Goal: Information Seeking & Learning: Find specific fact

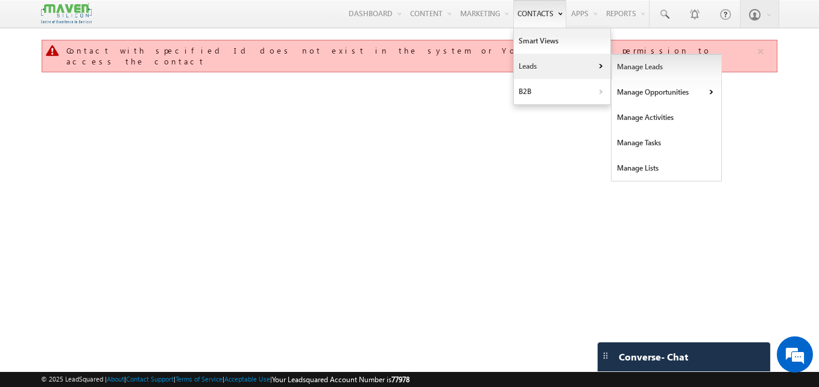
click at [638, 72] on link "Manage Leads" at bounding box center [666, 66] width 110 height 25
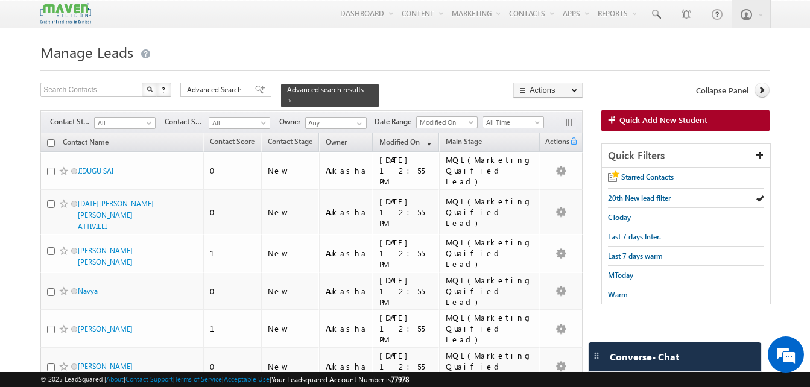
click at [293, 98] on span at bounding box center [290, 101] width 6 height 6
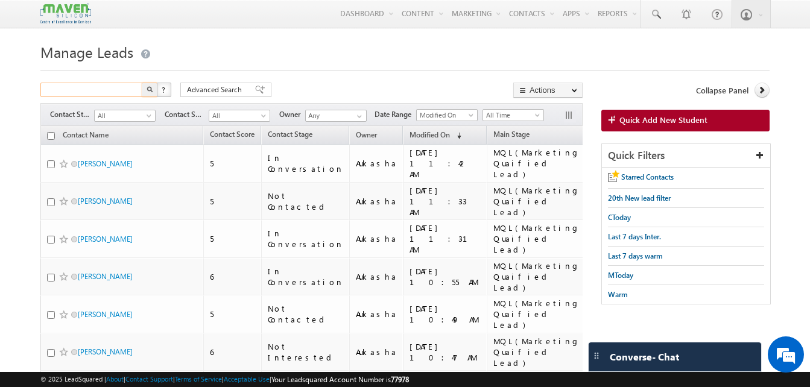
click at [90, 88] on input "text" at bounding box center [91, 90] width 103 height 14
paste input "9384417184"
type input "9384417184"
click at [148, 92] on img "button" at bounding box center [150, 89] width 6 height 6
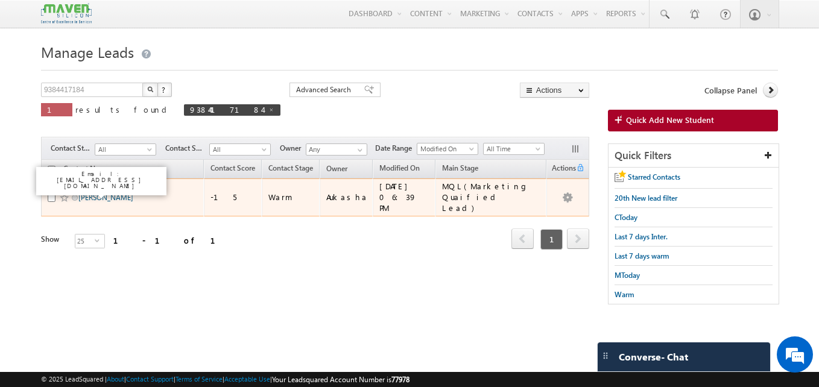
click at [81, 193] on link "Vicky" at bounding box center [105, 197] width 55 height 9
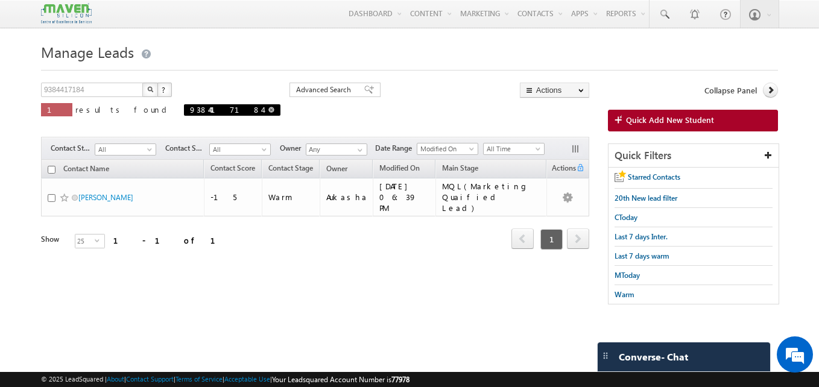
click at [268, 108] on span at bounding box center [271, 110] width 6 height 6
type input "Search Contacts"
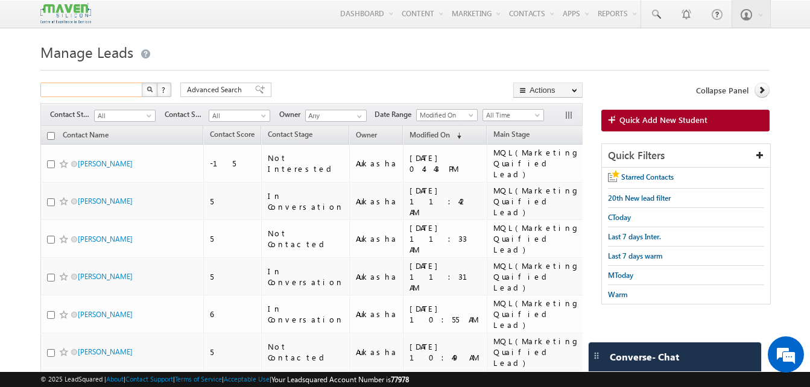
click at [106, 90] on input "text" at bounding box center [91, 90] width 103 height 14
paste input "9360266387"
click at [150, 93] on button "button" at bounding box center [150, 90] width 16 height 14
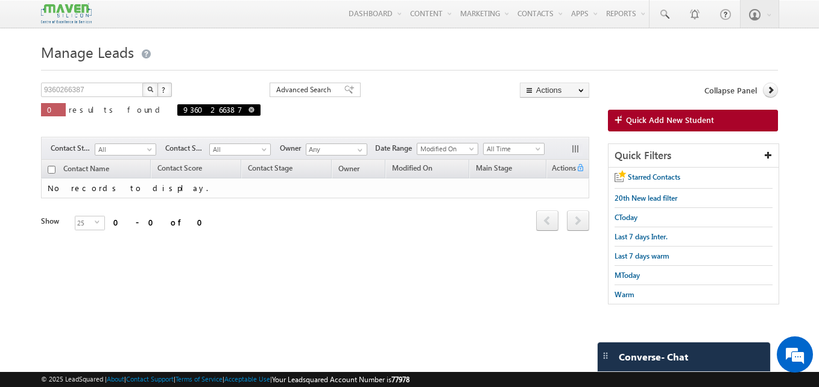
click at [177, 114] on span "9360266387" at bounding box center [218, 109] width 83 height 11
click at [248, 112] on span at bounding box center [251, 110] width 6 height 6
type input "Search Contacts"
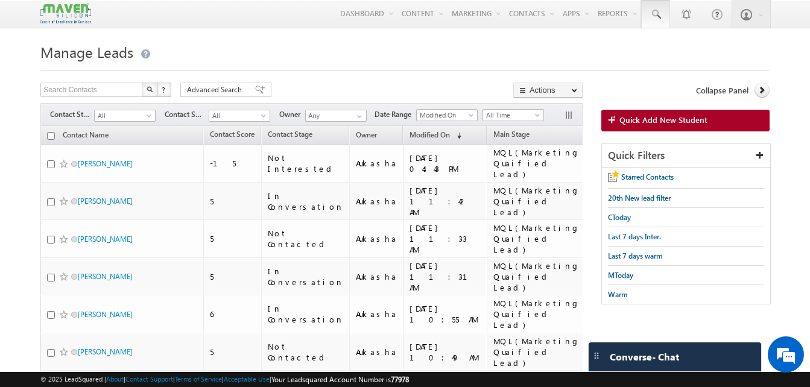
click at [655, 11] on span at bounding box center [655, 14] width 12 height 12
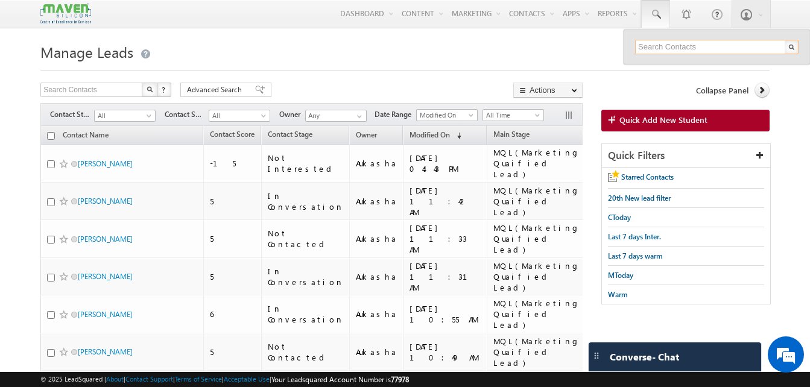
click at [665, 44] on input "text" at bounding box center [716, 47] width 163 height 14
paste input "8598929596"
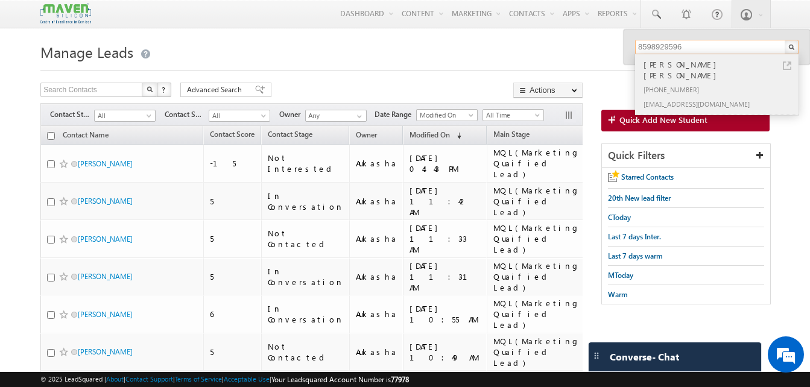
type input "8598929596"
click at [783, 67] on link at bounding box center [787, 66] width 8 height 8
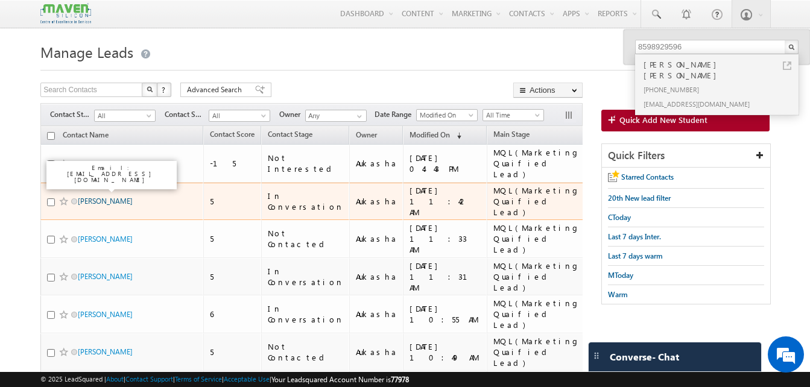
click at [98, 197] on link "Vaibhav Garg" at bounding box center [105, 201] width 55 height 9
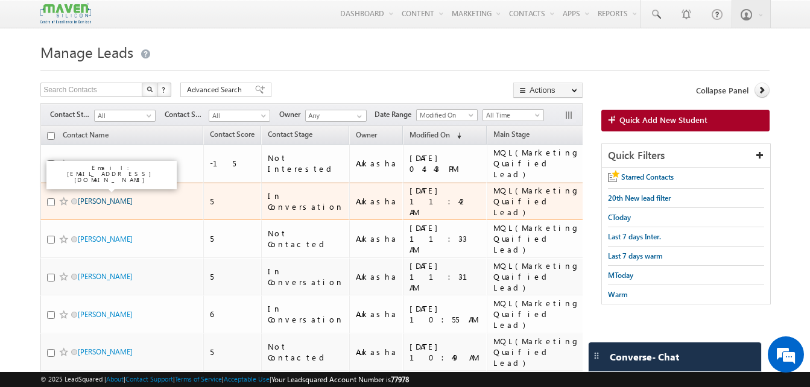
click at [98, 197] on link "Vaibhav Garg" at bounding box center [105, 201] width 55 height 9
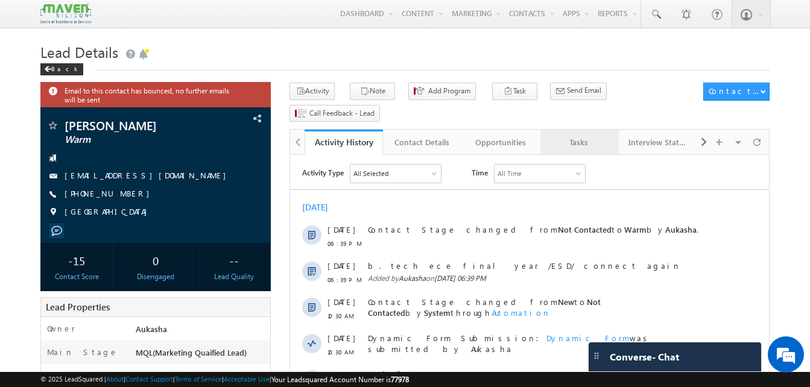
click at [583, 135] on div "Tasks" at bounding box center [579, 142] width 58 height 14
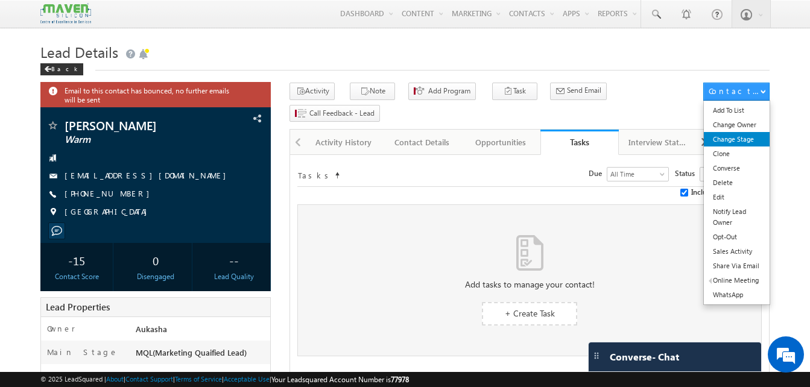
click at [758, 141] on link "Change Stage" at bounding box center [737, 139] width 66 height 14
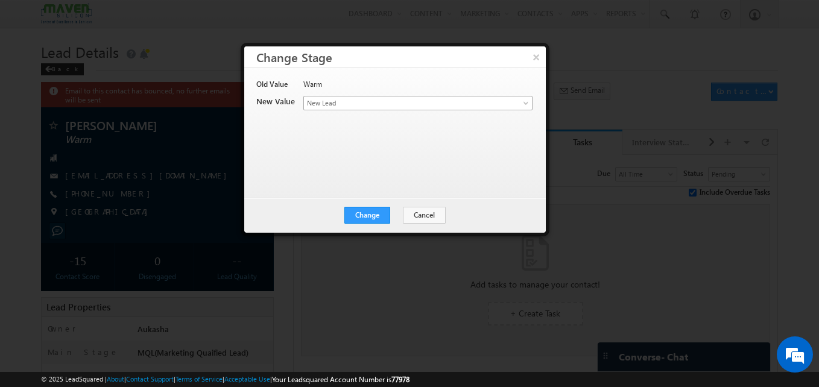
drag, startPoint x: 424, startPoint y: 95, endPoint x: 437, endPoint y: 103, distance: 15.7
click at [437, 103] on div "Old Value Warm New Value Contact Stage * New Lead Interested In Conversation Ot…" at bounding box center [393, 127] width 275 height 96
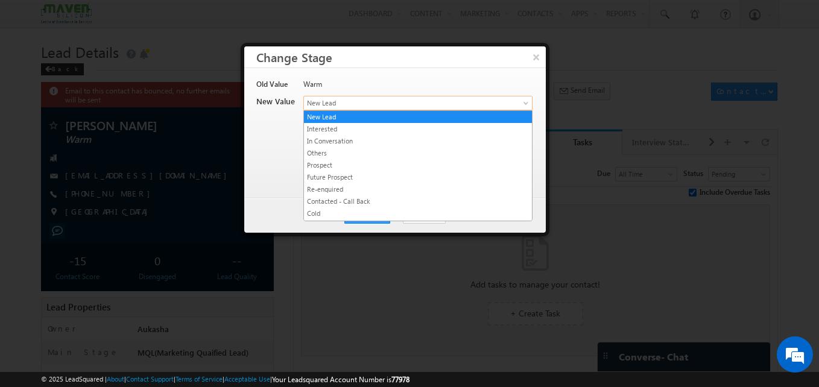
click at [437, 103] on span "New Lead" at bounding box center [398, 103] width 188 height 11
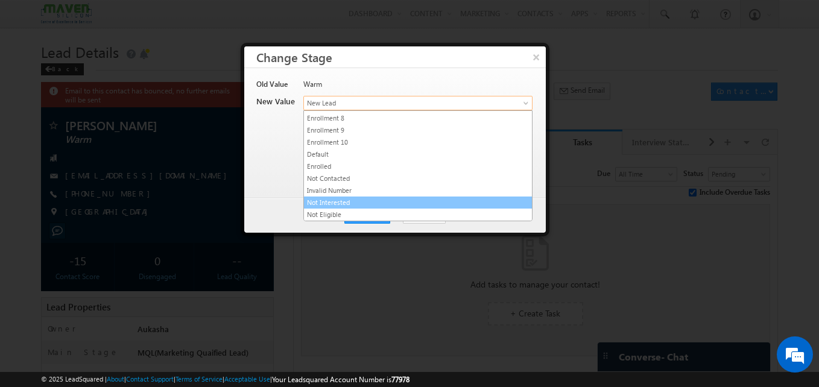
click at [356, 199] on link "Not Interested" at bounding box center [418, 202] width 228 height 11
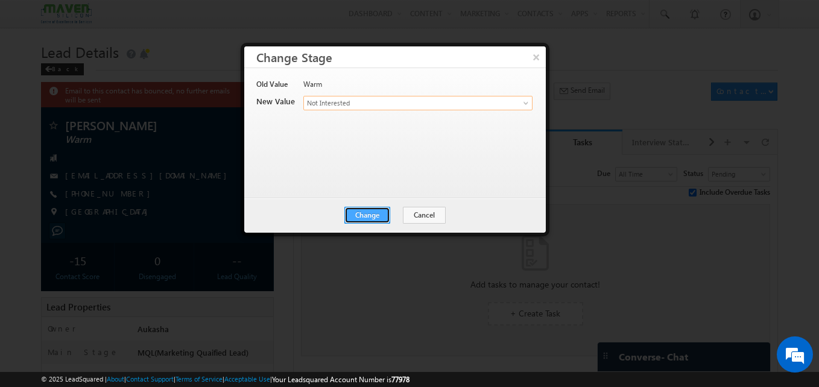
click at [378, 215] on button "Change" at bounding box center [367, 215] width 46 height 17
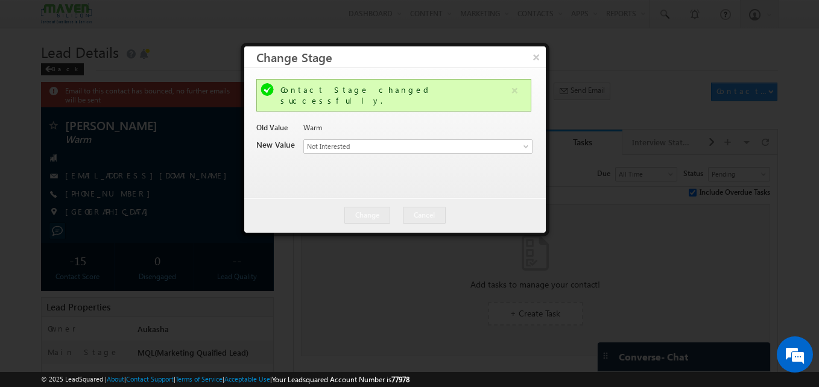
click at [165, 128] on div at bounding box center [409, 193] width 819 height 387
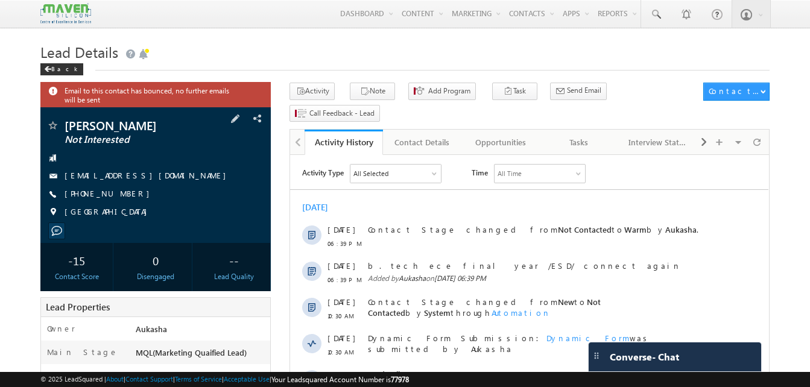
drag, startPoint x: 0, startPoint y: 0, endPoint x: 123, endPoint y: 194, distance: 229.9
click at [123, 194] on div "[PHONE_NUMBER]" at bounding box center [155, 194] width 218 height 12
copy div "[PHONE_NUMBER]"
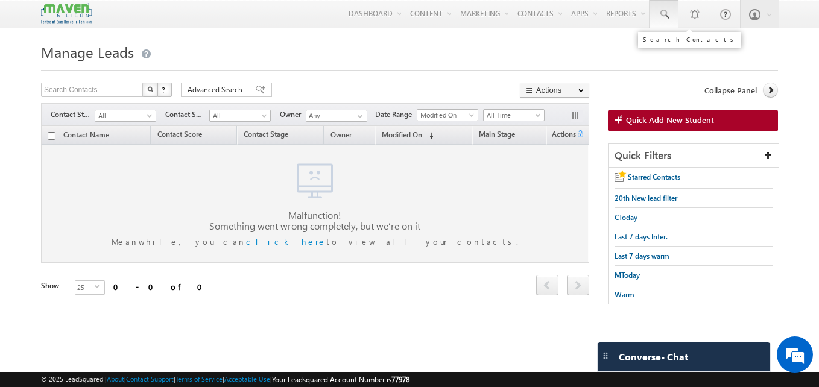
click at [659, 13] on span at bounding box center [664, 14] width 12 height 12
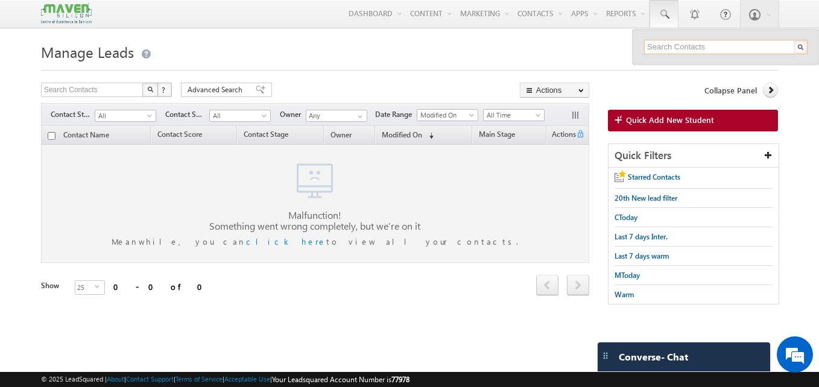
paste input "9663105877"
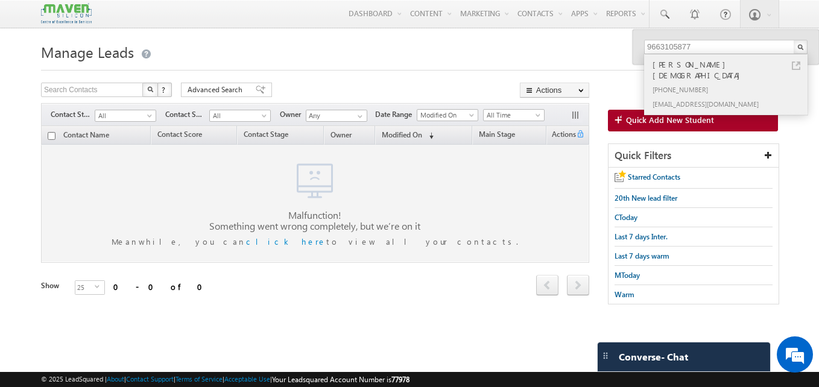
click at [800, 65] on link at bounding box center [796, 66] width 8 height 8
click at [706, 45] on input "9663105877" at bounding box center [725, 47] width 163 height 14
paste input "6303803419"
click at [795, 65] on link at bounding box center [796, 66] width 8 height 8
click at [654, 45] on input "6303803419" at bounding box center [725, 47] width 163 height 14
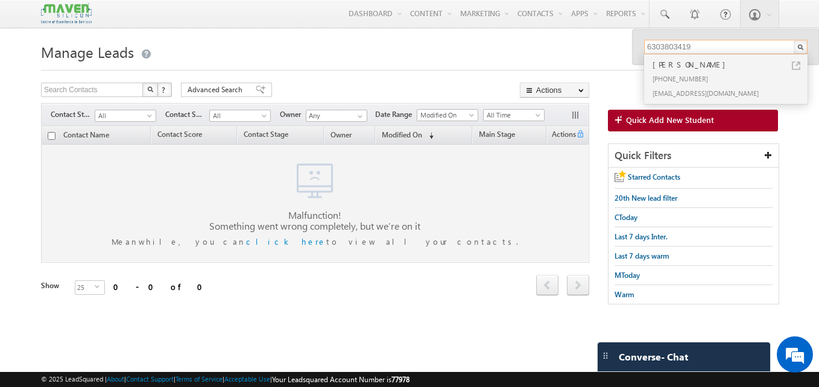
paste input "9384417184"
click at [798, 65] on link at bounding box center [796, 66] width 8 height 8
click at [714, 50] on input "9384417184" at bounding box center [725, 47] width 163 height 14
paste input "704802897"
type input "9704802897"
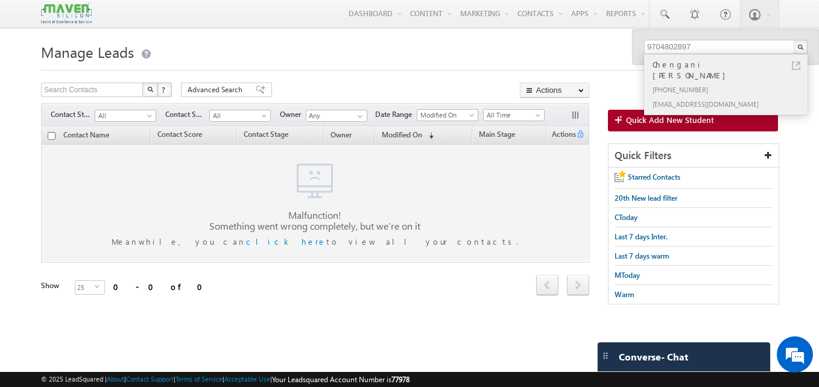
click at [796, 64] on link at bounding box center [796, 66] width 8 height 8
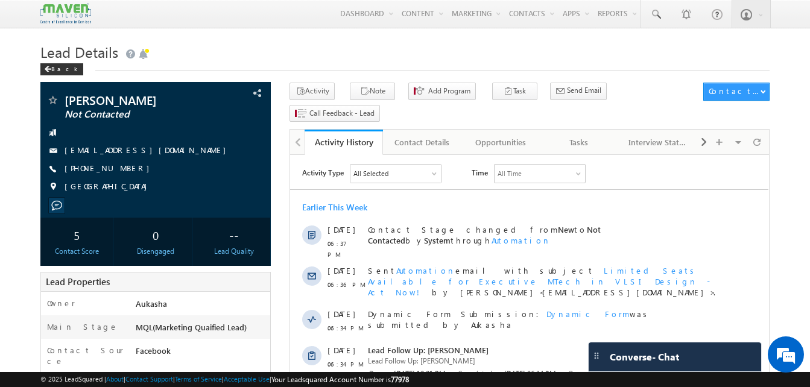
click at [587, 135] on div "Tasks" at bounding box center [579, 142] width 58 height 14
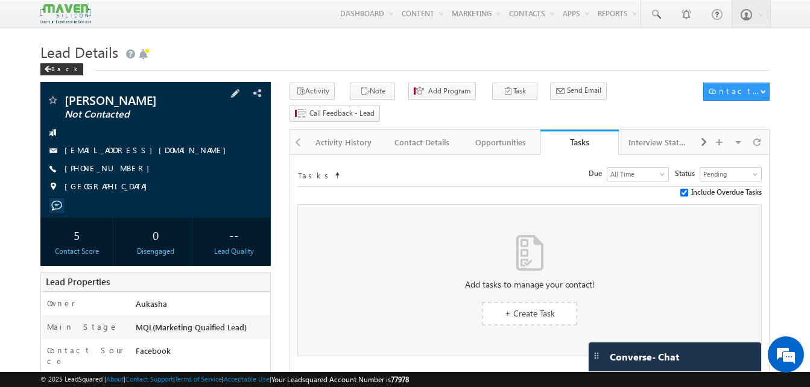
drag, startPoint x: 133, startPoint y: 165, endPoint x: 122, endPoint y: 170, distance: 11.3
click at [122, 170] on div "+91-6303803419" at bounding box center [155, 169] width 218 height 12
copy div "+91-6303803419"
click at [349, 58] on h1 "Lead Details" at bounding box center [404, 51] width 729 height 24
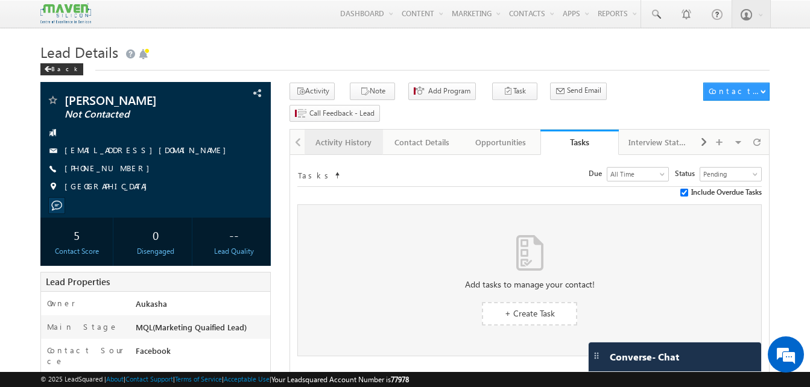
click at [328, 130] on link "Activity History" at bounding box center [344, 142] width 78 height 25
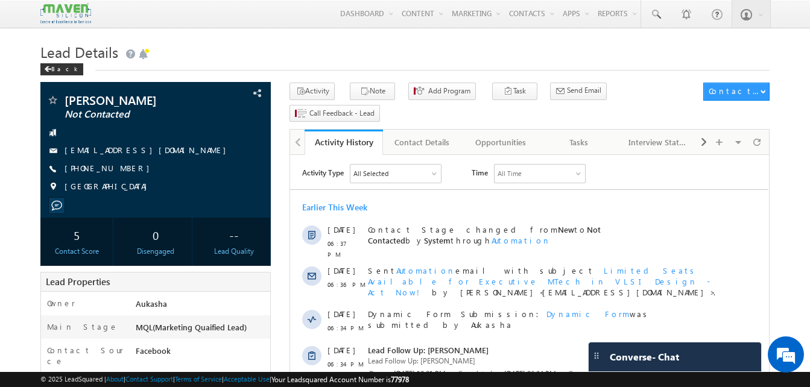
click at [393, 46] on h1 "Lead Details" at bounding box center [404, 51] width 729 height 24
click at [356, 50] on h1 "Lead Details" at bounding box center [404, 51] width 729 height 24
drag, startPoint x: 131, startPoint y: 166, endPoint x: 124, endPoint y: 169, distance: 8.4
click at [124, 169] on div "+91-6303803419" at bounding box center [155, 169] width 218 height 12
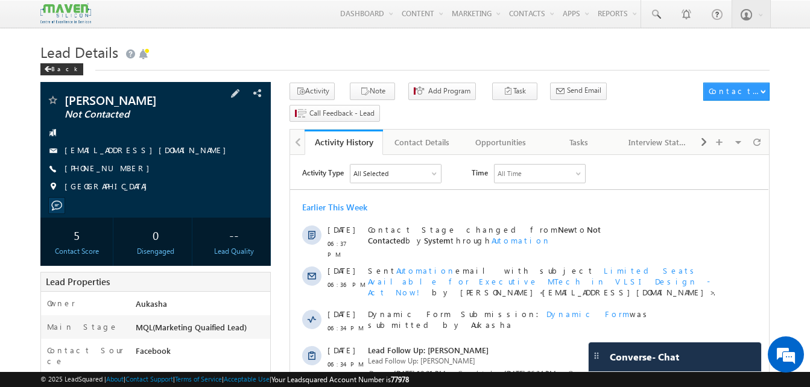
copy div "+91-6303803419"
click at [441, 48] on h1 "Lead Details" at bounding box center [404, 51] width 729 height 24
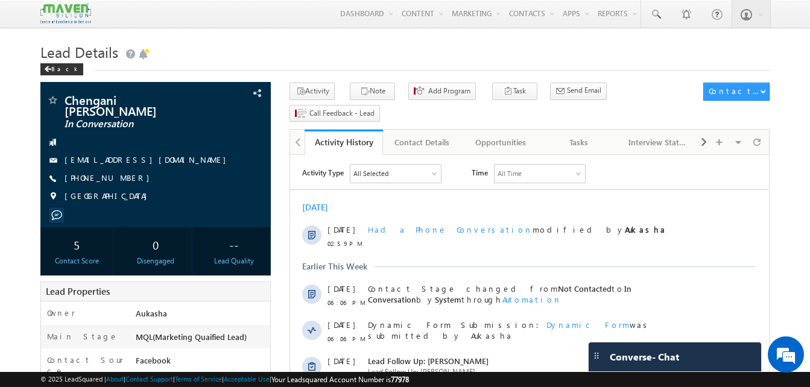
click at [124, 172] on div "+91-9704802897" at bounding box center [155, 178] width 218 height 12
click at [130, 172] on div "+91-9704802897" at bounding box center [155, 178] width 218 height 12
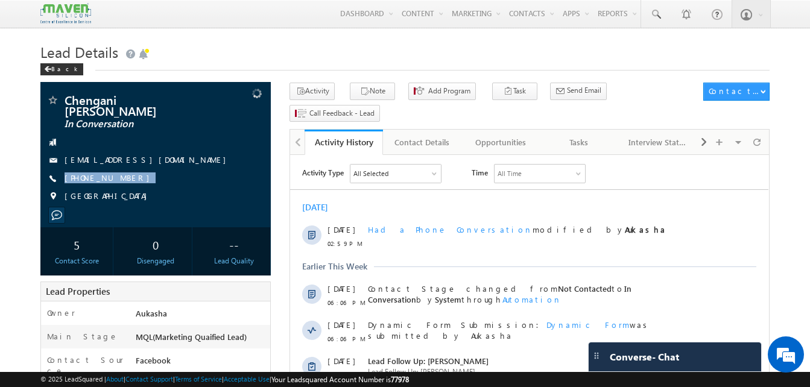
click at [122, 170] on div "Chengani samatha In Conversation chenaganisamatha125@gmail.com India" at bounding box center [155, 179] width 230 height 194
copy div "+91-9704802897"
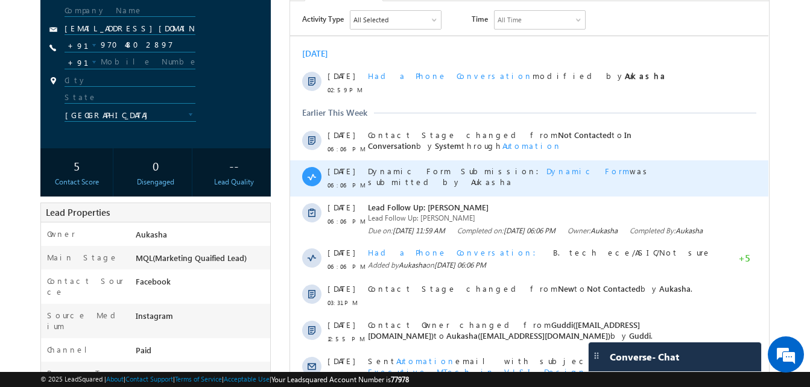
scroll to position [154, 0]
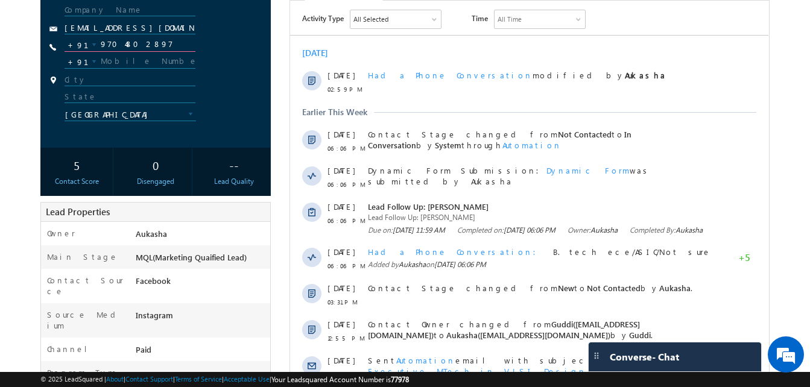
click at [138, 47] on input "9704802897" at bounding box center [130, 44] width 130 height 14
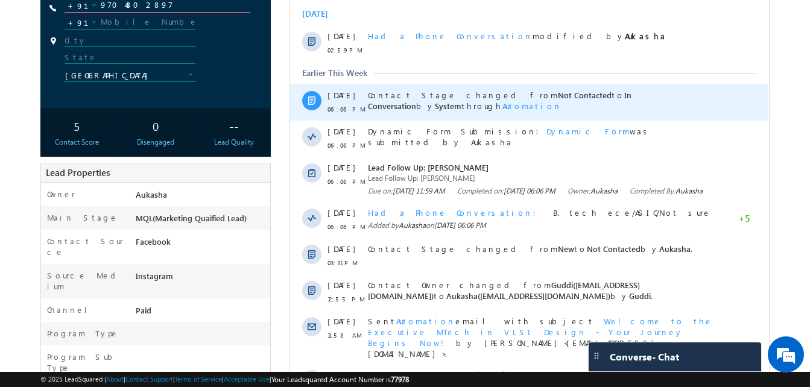
scroll to position [0, 0]
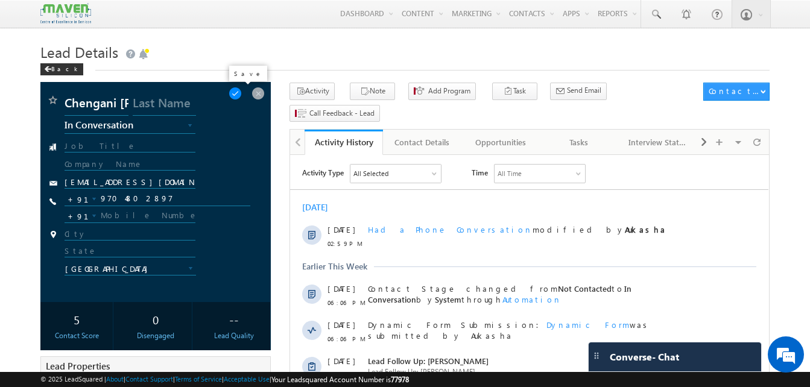
click at [238, 98] on span at bounding box center [235, 93] width 13 height 13
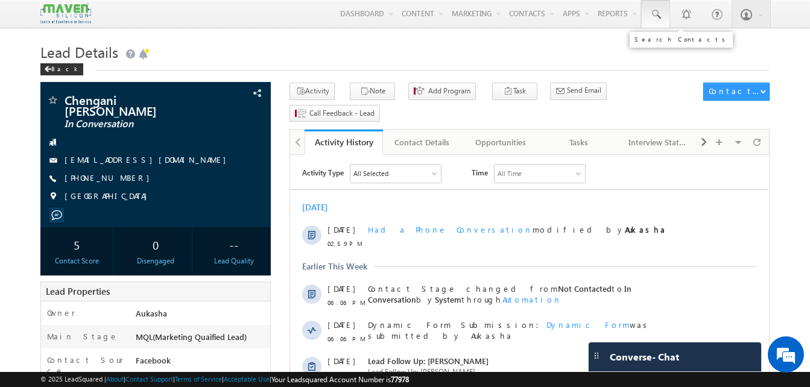
click at [666, 22] on link at bounding box center [655, 14] width 29 height 28
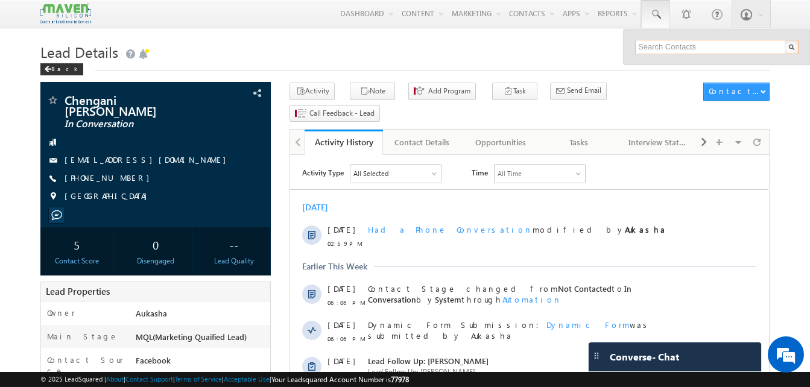
click at [679, 46] on input "text" at bounding box center [716, 47] width 163 height 14
paste input "7020877834"
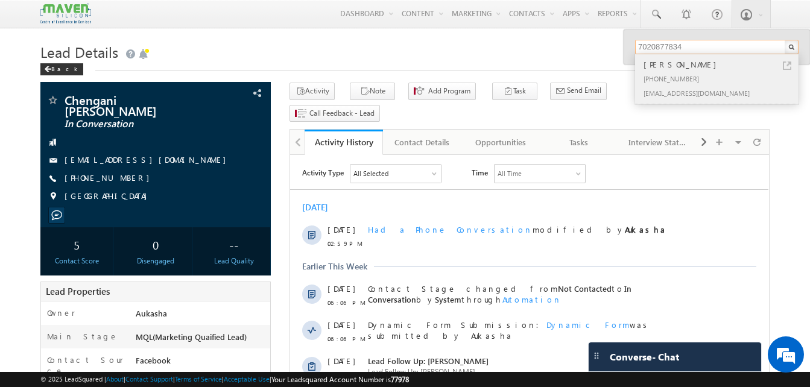
type input "7020877834"
click at [786, 64] on link at bounding box center [787, 66] width 8 height 8
drag, startPoint x: 128, startPoint y: 168, endPoint x: 122, endPoint y: 169, distance: 6.1
click at [122, 172] on div "+91-9704802897" at bounding box center [155, 178] width 218 height 12
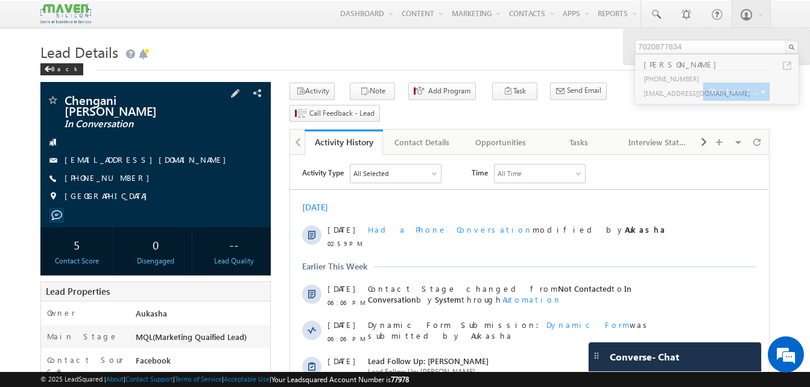
copy div "+91-9704802897"
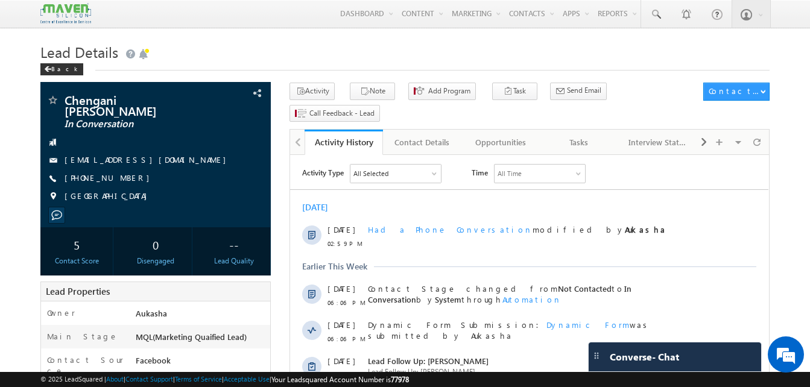
click at [364, 60] on h1 "Lead Details" at bounding box center [404, 51] width 729 height 24
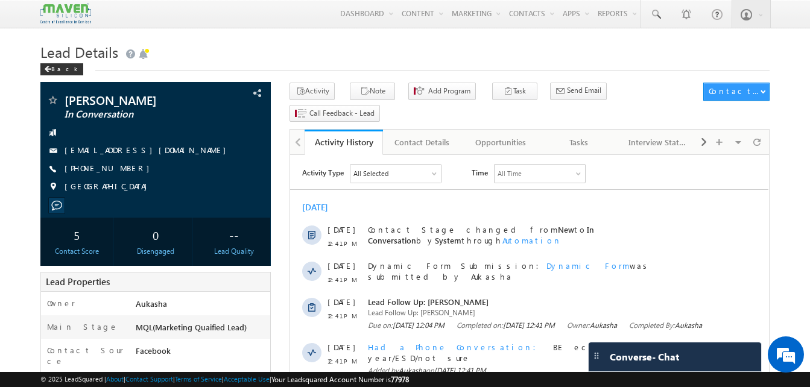
drag, startPoint x: 128, startPoint y: 171, endPoint x: 122, endPoint y: 170, distance: 6.1
click at [122, 170] on div "[PHONE_NUMBER]" at bounding box center [155, 169] width 218 height 12
copy div "[PHONE_NUMBER]"
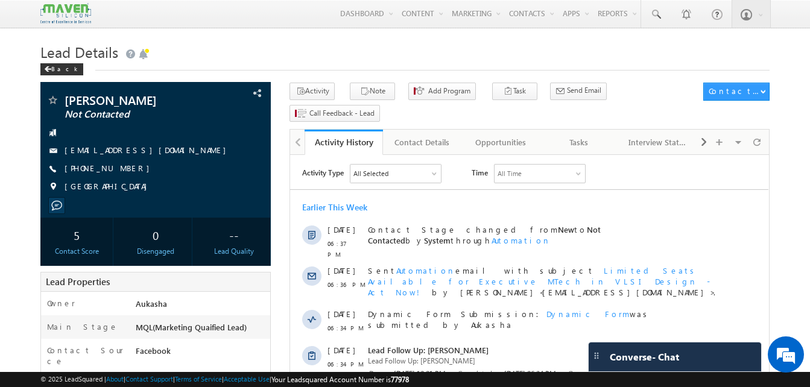
click at [329, 68] on div "Back" at bounding box center [404, 67] width 729 height 8
click at [657, 5] on link at bounding box center [655, 14] width 29 height 28
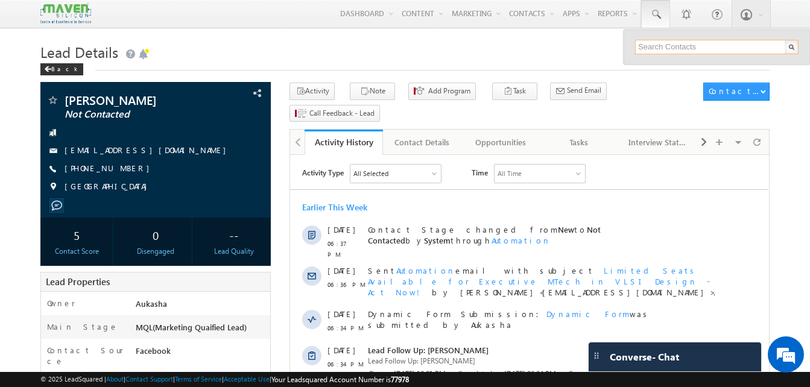
click at [669, 46] on input "text" at bounding box center [716, 47] width 163 height 14
paste input "7276395258"
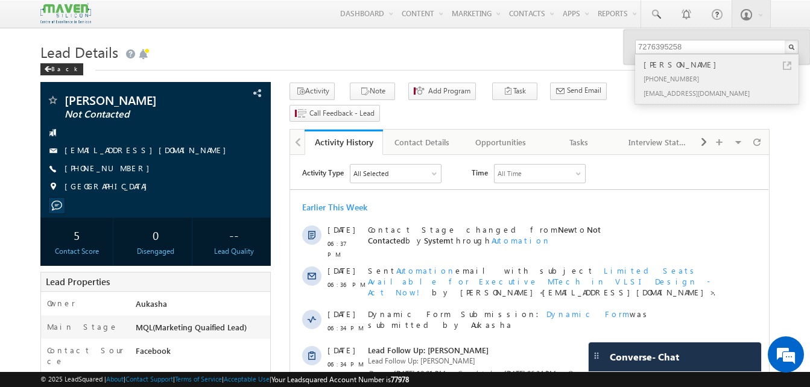
click at [785, 66] on link at bounding box center [787, 66] width 8 height 8
click at [446, 57] on h1 "Lead Details" at bounding box center [404, 51] width 729 height 24
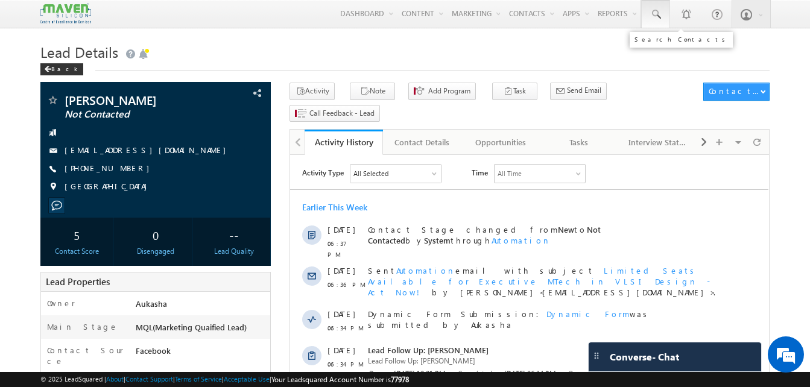
click at [662, 14] on link at bounding box center [655, 14] width 29 height 28
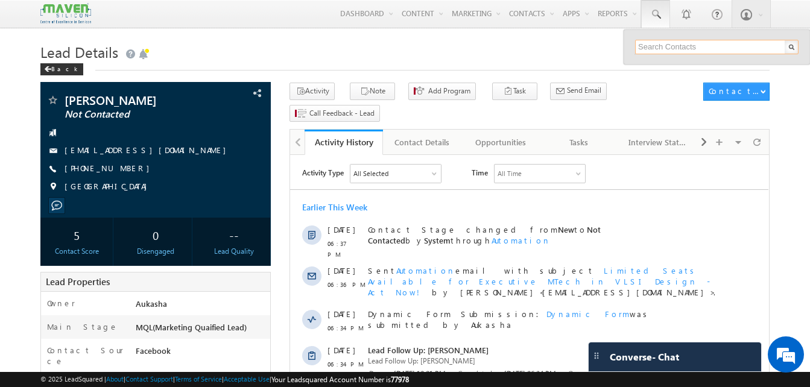
click at [674, 45] on input "text" at bounding box center [716, 47] width 163 height 14
paste input "7993004788"
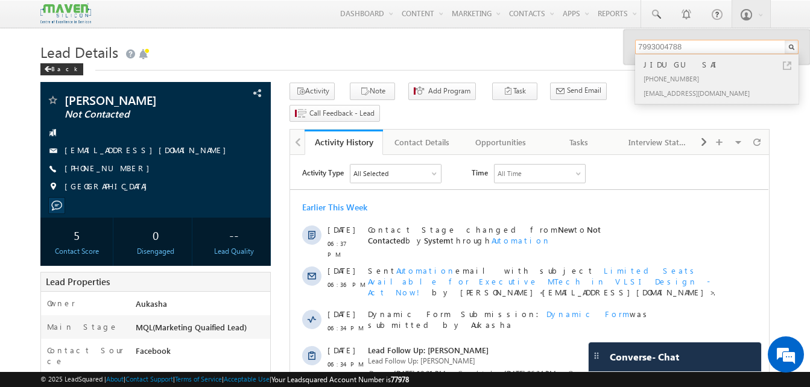
type input "7993004788"
click at [788, 69] on link at bounding box center [787, 66] width 8 height 8
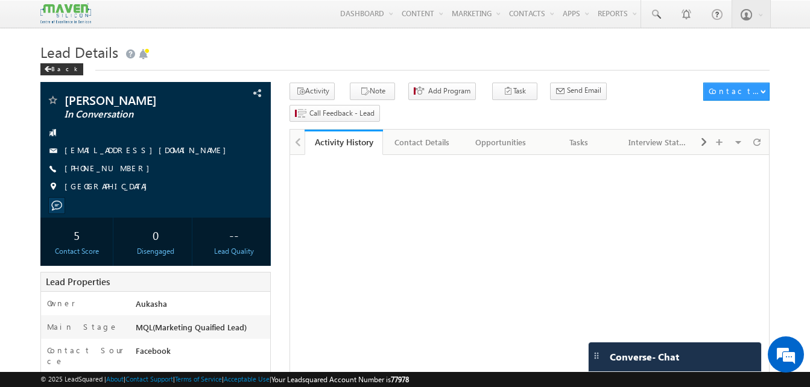
click at [235, 55] on h1 "Lead Details" at bounding box center [404, 51] width 729 height 24
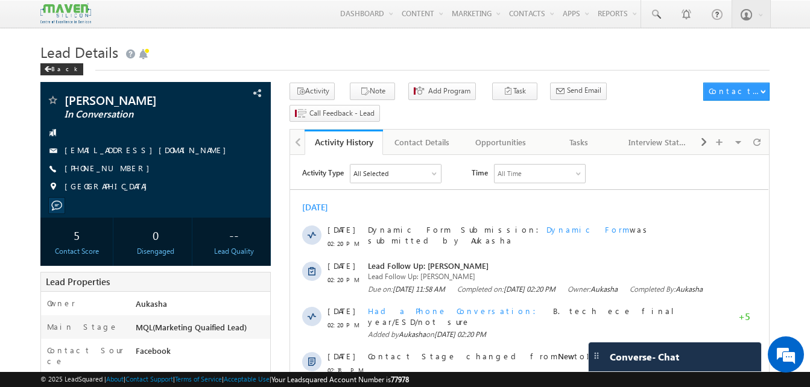
click at [470, 57] on h1 "Lead Details" at bounding box center [404, 51] width 729 height 24
drag, startPoint x: 133, startPoint y: 172, endPoint x: 123, endPoint y: 169, distance: 10.1
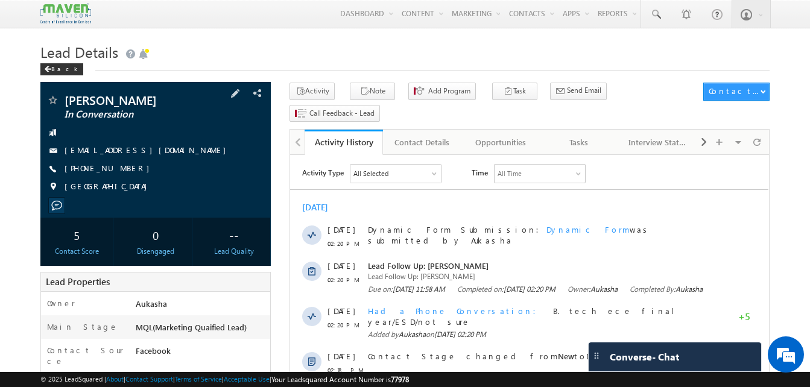
click at [123, 169] on div "+91-7276395258" at bounding box center [155, 169] width 218 height 12
copy div "+91-7276395258"
click at [651, 22] on link at bounding box center [655, 14] width 29 height 28
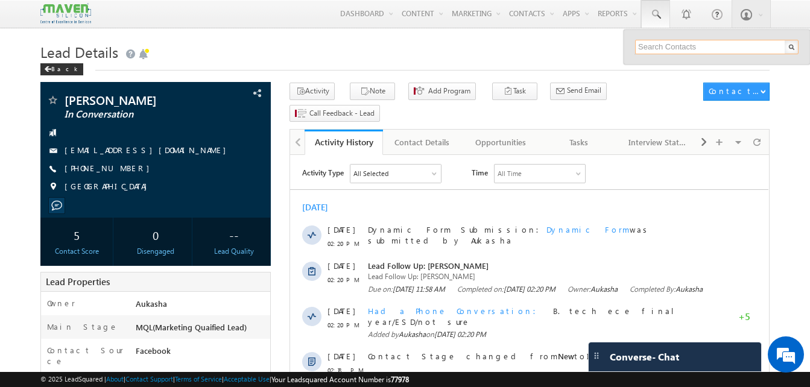
click at [682, 50] on input "text" at bounding box center [716, 47] width 163 height 14
paste input "7259162682"
type input "7259162682"
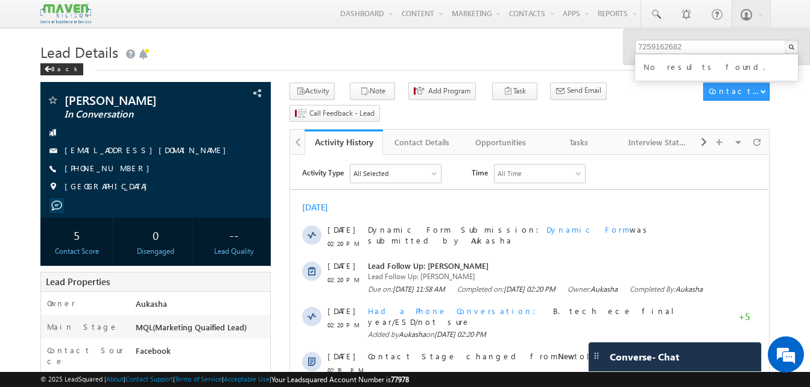
click at [319, 60] on h1 "Lead Details" at bounding box center [404, 51] width 729 height 24
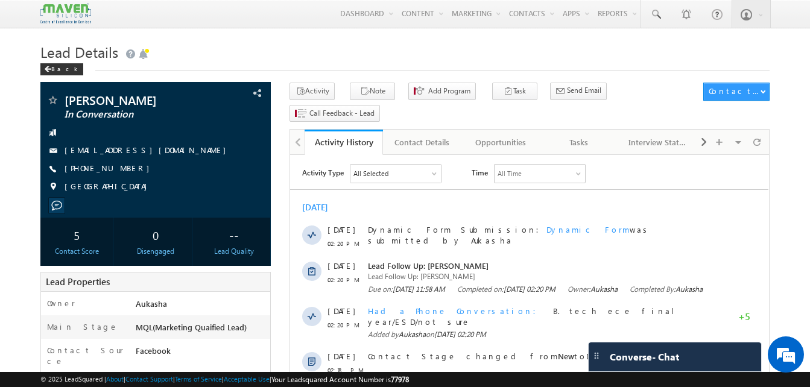
click at [587, 135] on div "Tasks" at bounding box center [579, 142] width 58 height 14
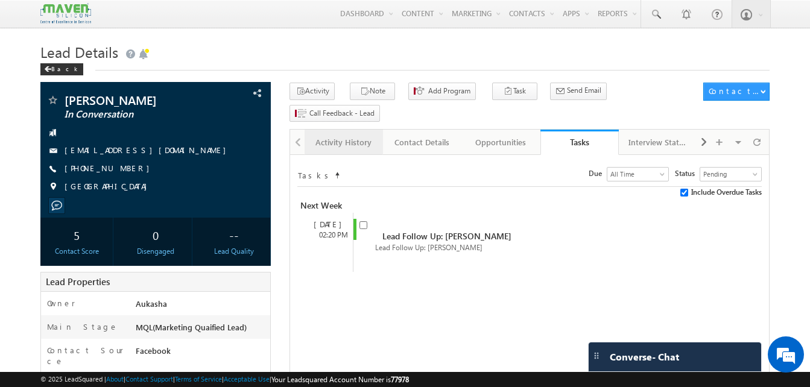
click at [308, 130] on link "Activity History" at bounding box center [344, 142] width 78 height 25
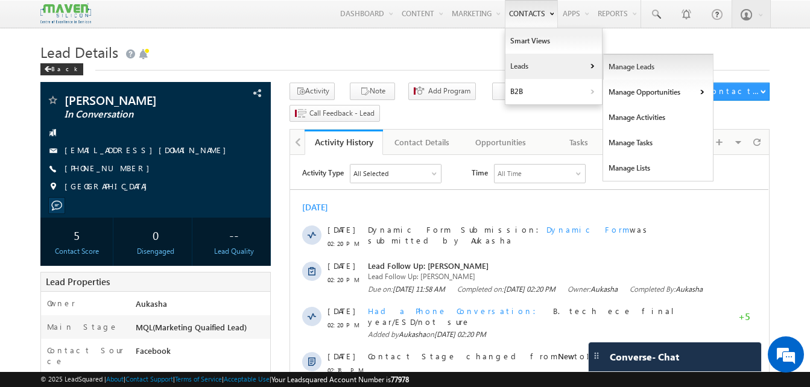
click at [645, 69] on link "Manage Leads" at bounding box center [658, 66] width 110 height 25
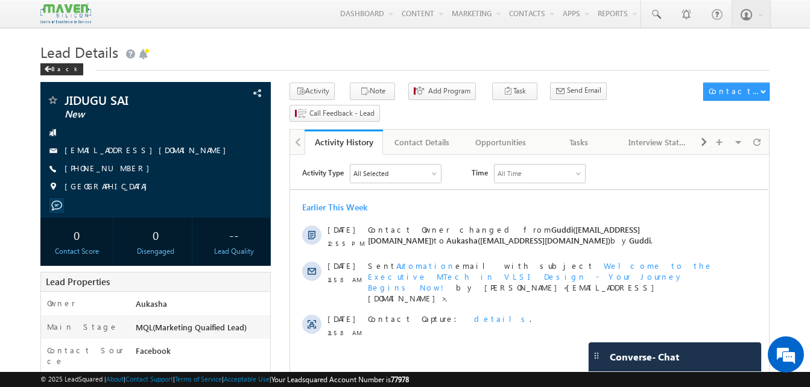
click at [218, 51] on h1 "Lead Details" at bounding box center [404, 51] width 729 height 24
click at [250, 52] on h1 "Lead Details" at bounding box center [404, 51] width 729 height 24
click at [654, 20] on span at bounding box center [655, 14] width 12 height 12
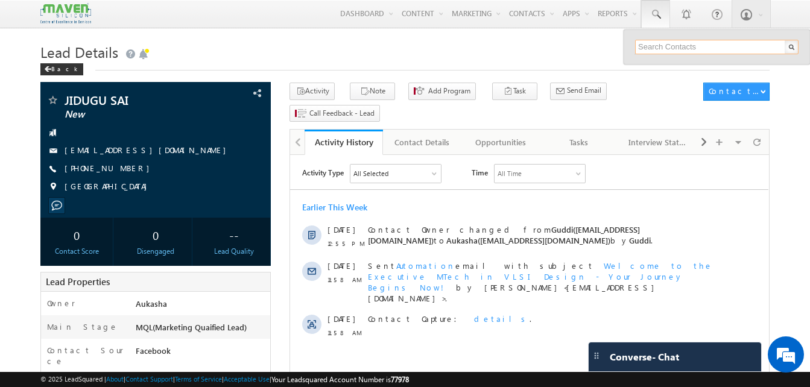
click at [667, 42] on input "text" at bounding box center [716, 47] width 163 height 14
paste input "8217633508"
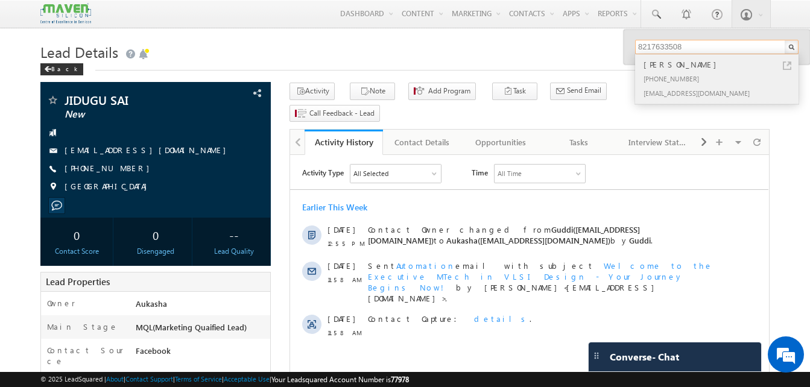
type input "8217633508"
click at [787, 66] on link at bounding box center [787, 66] width 8 height 8
click at [350, 57] on h1 "Lead Details" at bounding box center [404, 51] width 729 height 24
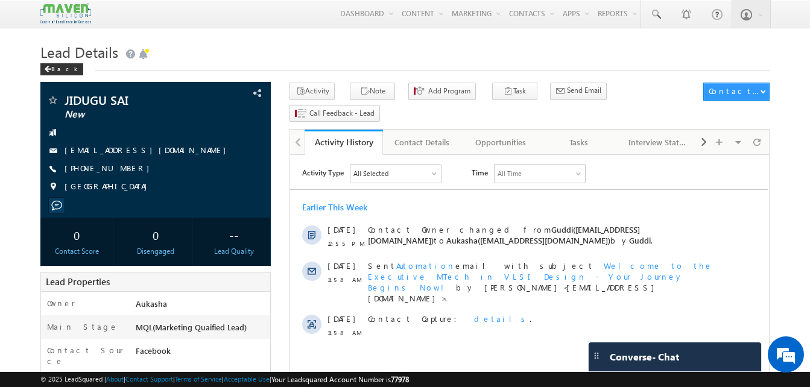
click at [419, 55] on h1 "Lead Details" at bounding box center [404, 51] width 729 height 24
click at [434, 55] on h1 "Lead Details" at bounding box center [404, 51] width 729 height 24
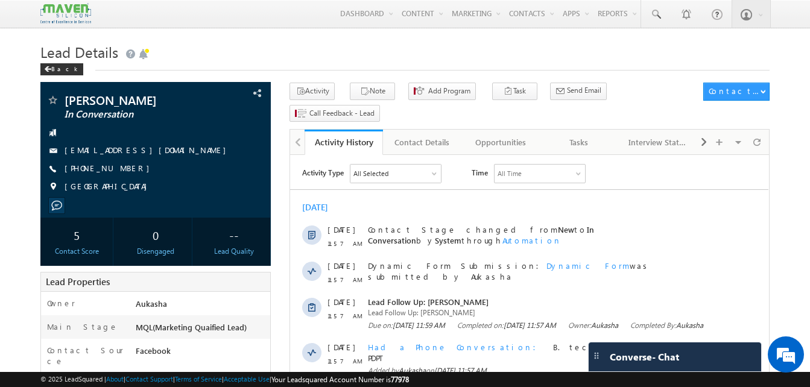
click at [317, 52] on h1 "Lead Details" at bounding box center [404, 51] width 729 height 24
click at [401, 57] on h1 "Lead Details" at bounding box center [404, 51] width 729 height 24
click at [367, 51] on h1 "Lead Details" at bounding box center [404, 51] width 729 height 24
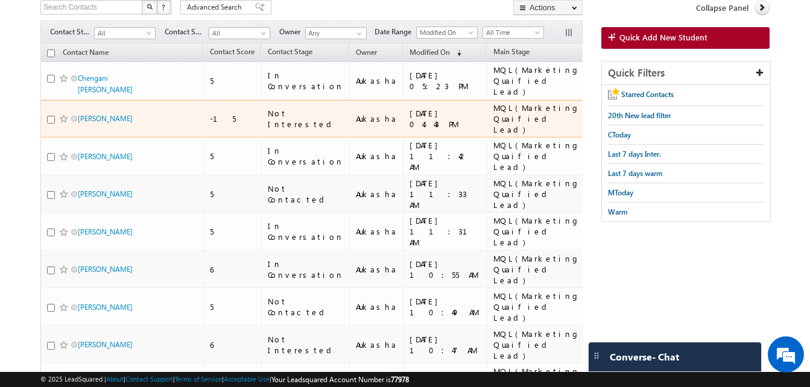
scroll to position [88, 0]
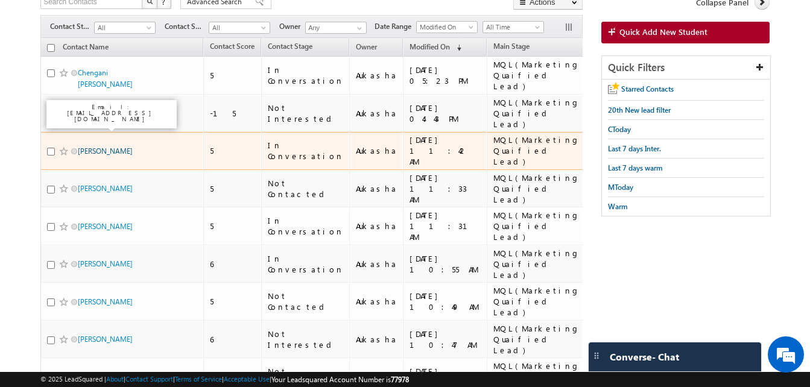
click at [109, 147] on link "[PERSON_NAME]" at bounding box center [105, 151] width 55 height 9
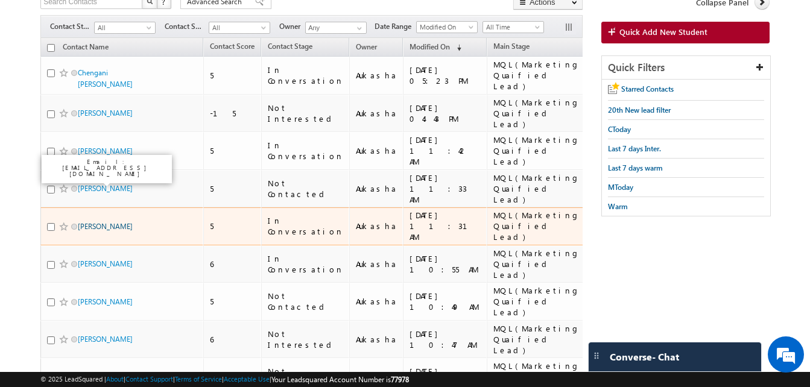
click at [93, 222] on link "[PERSON_NAME]" at bounding box center [105, 226] width 55 height 9
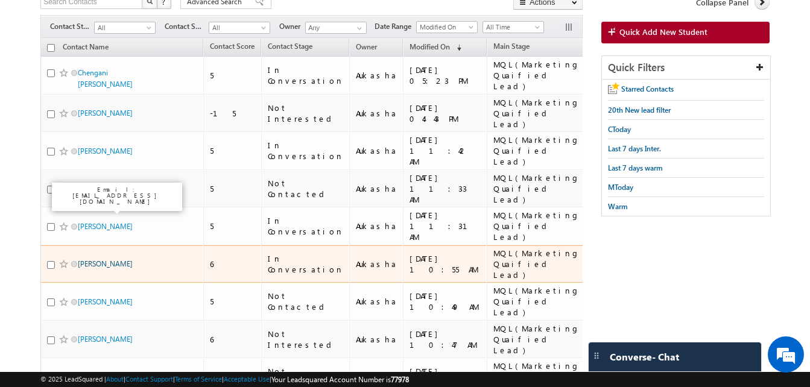
click at [92, 259] on link "Bokkala Abhinaya" at bounding box center [105, 263] width 55 height 9
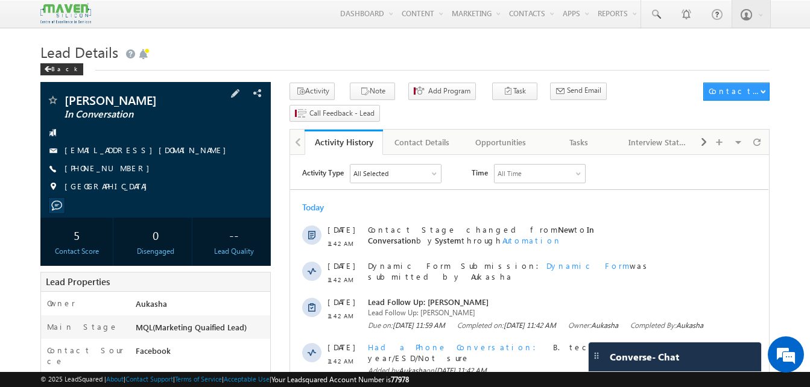
click at [41, 178] on div "[PERSON_NAME] In Conversation [EMAIL_ADDRESS][DOMAIN_NAME]" at bounding box center [155, 150] width 230 height 136
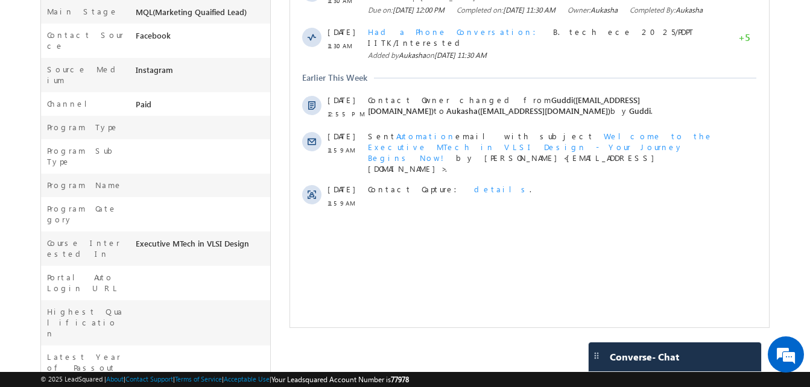
scroll to position [313, 0]
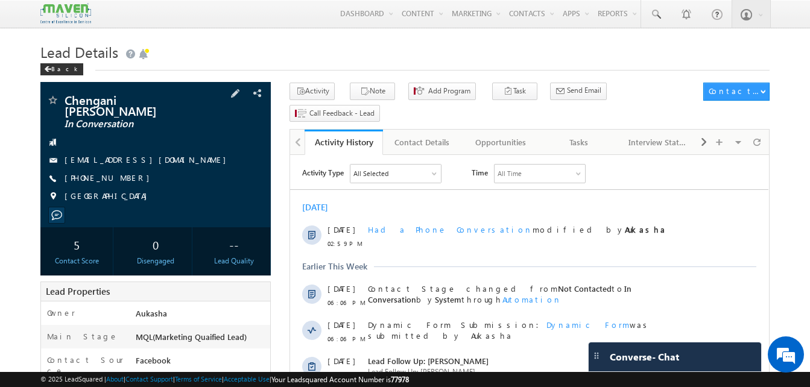
drag, startPoint x: 133, startPoint y: 166, endPoint x: 122, endPoint y: 170, distance: 11.6
click at [122, 172] on div "[PHONE_NUMBER]" at bounding box center [155, 178] width 218 height 12
copy div "[PHONE_NUMBER]"
click at [663, 13] on link at bounding box center [655, 14] width 29 height 28
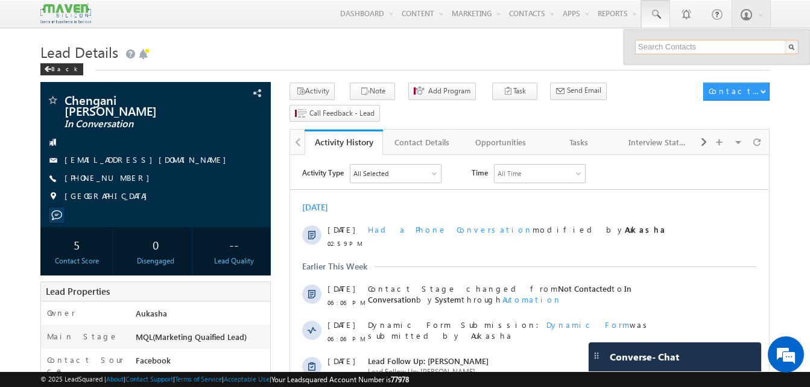
click at [669, 43] on input "text" at bounding box center [716, 47] width 163 height 14
paste input "9460105770"
type input "9460105770"
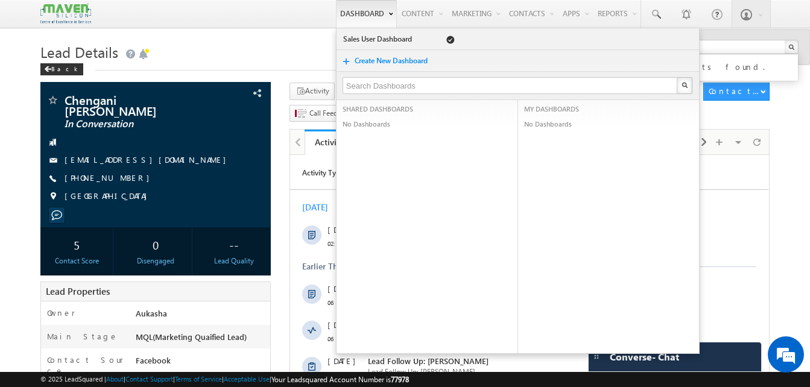
click at [336, 25] on link "Dashboard" at bounding box center [366, 14] width 61 height 28
click at [271, 51] on h1 "Lead Details" at bounding box center [404, 51] width 729 height 24
